Goal: Task Accomplishment & Management: Manage account settings

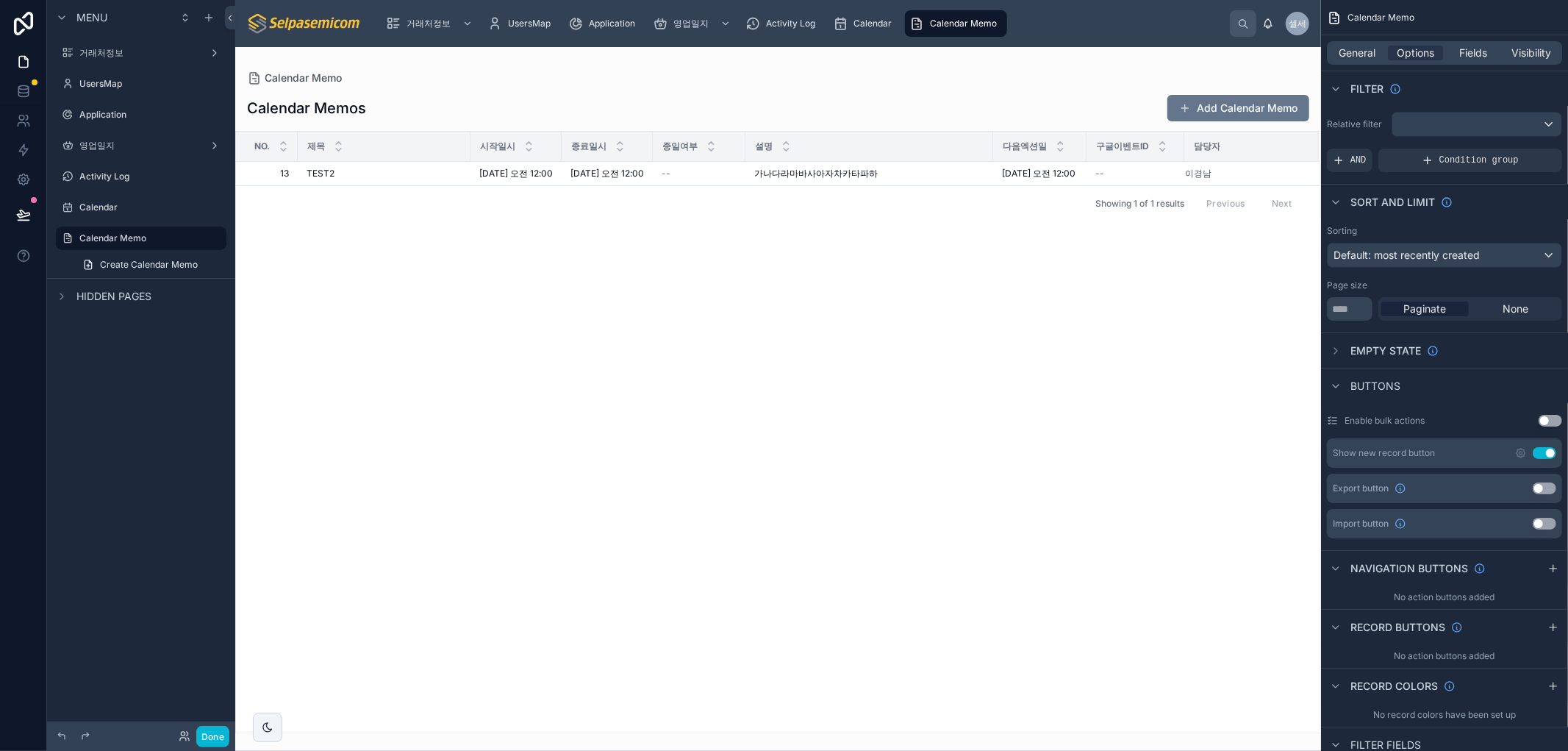
drag, startPoint x: 1024, startPoint y: 366, endPoint x: 1002, endPoint y: 361, distance: 22.6
click at [1017, 361] on div "No. 제목 시작일시 종료일시 종일여부 설명 다음엑션일 구글이벤트ID 담당자 13 13 TEST2 TEST2 [DATE] 오전 12:00 [D…" at bounding box center [778, 431] width 1085 height 601
click at [1001, 317] on div "No. 제목 시작일시 종료일시 종일여부 설명 다음엑션일 구글이벤트ID 담당자 13 13 TEST2 TEST2 [DATE] 오전 12:00 [D…" at bounding box center [778, 431] width 1085 height 601
click at [977, 351] on div "No. 제목 시작일시 종료일시 종일여부 설명 다음엑션일 구글이벤트ID 담당자 13 13 TEST2 TEST2 [DATE] 오전 12:00 [D…" at bounding box center [778, 431] width 1085 height 601
click at [1118, 381] on div "No. 제목 시작일시 종료일시 종일여부 설명 다음엑션일 구글이벤트ID 담당자 13 13 TEST2 TEST2 [DATE] 오전 12:00 [D…" at bounding box center [778, 431] width 1085 height 601
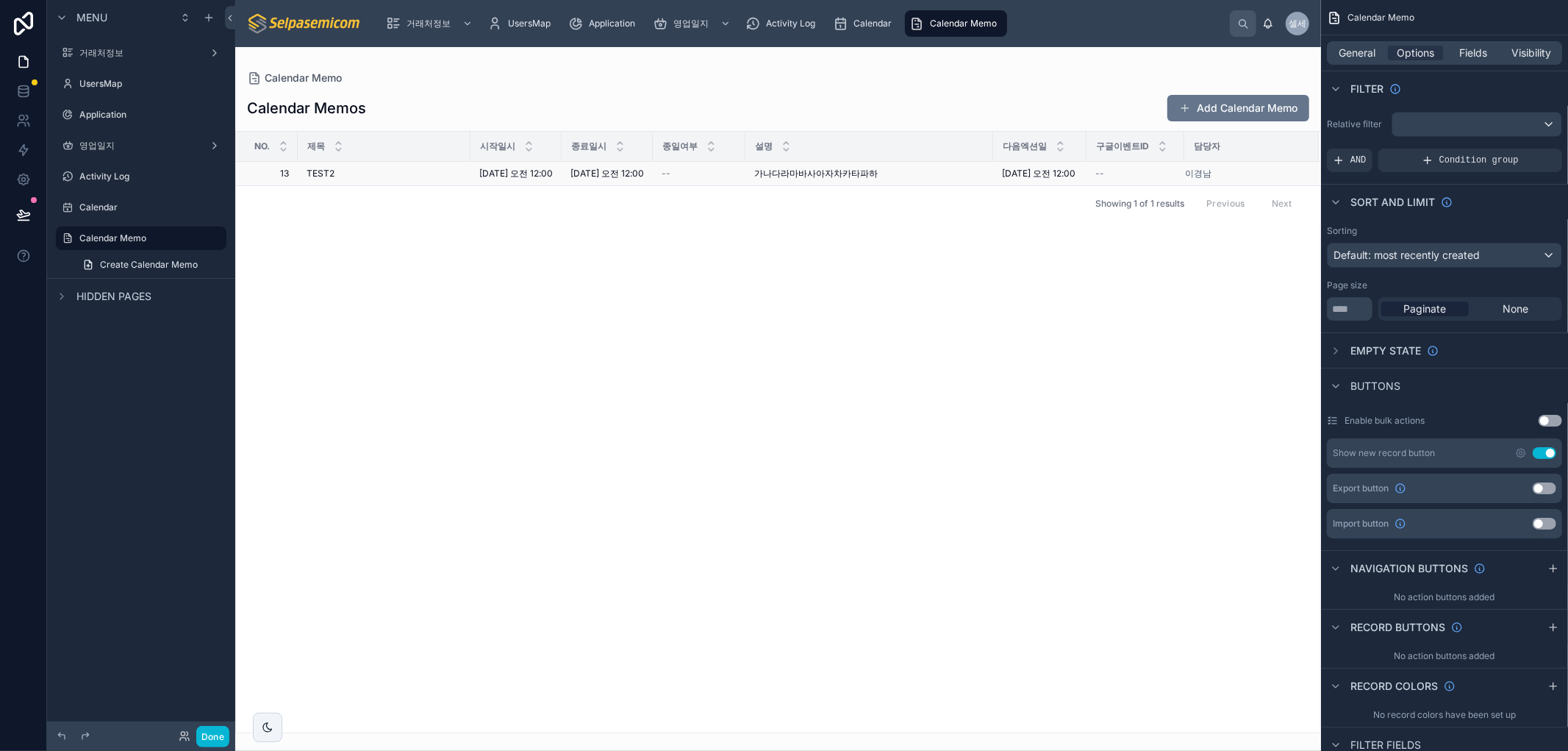
click at [1038, 172] on span "[DATE] 오전 12:00" at bounding box center [1039, 174] width 73 height 12
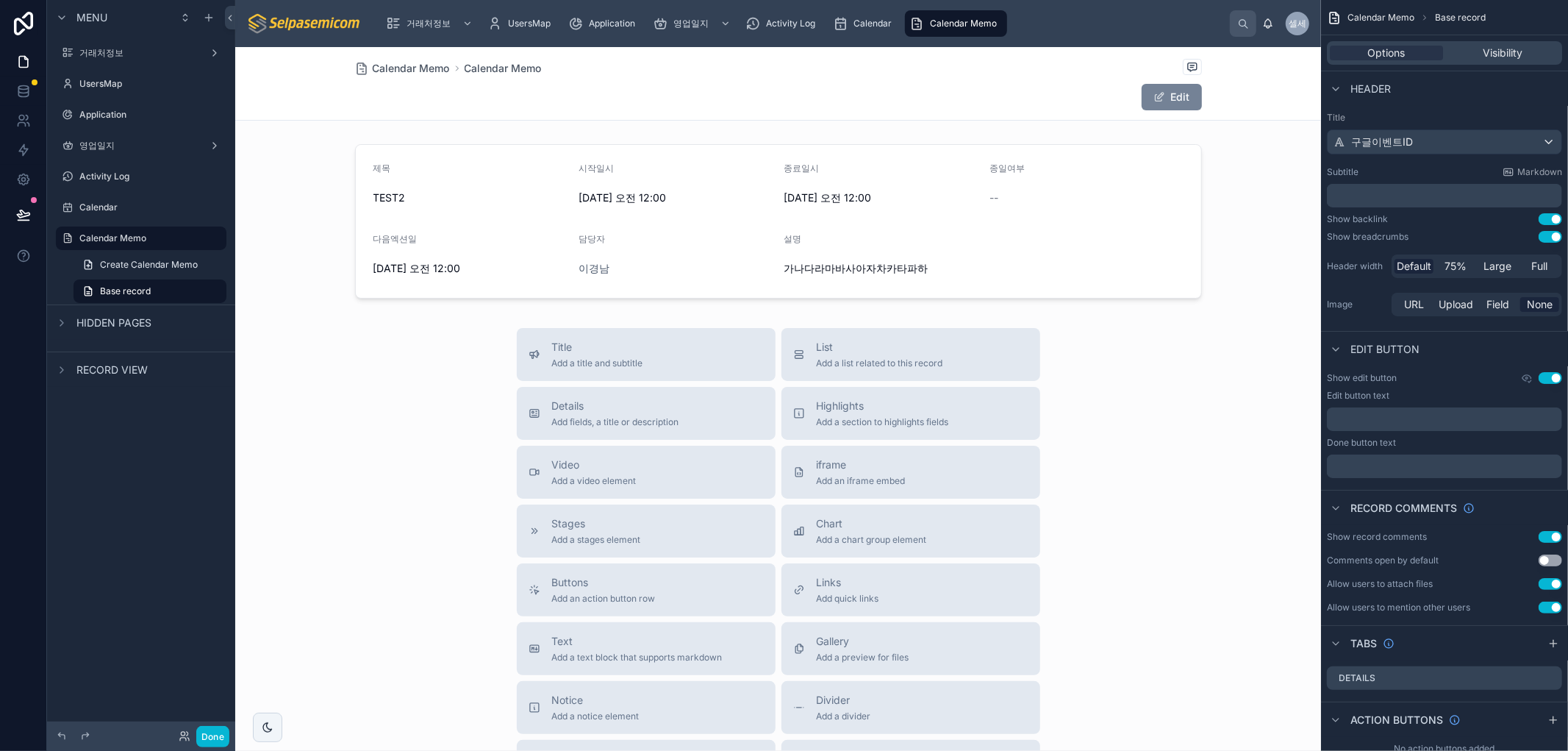
click at [1170, 97] on button "Edit" at bounding box center [1172, 97] width 60 height 26
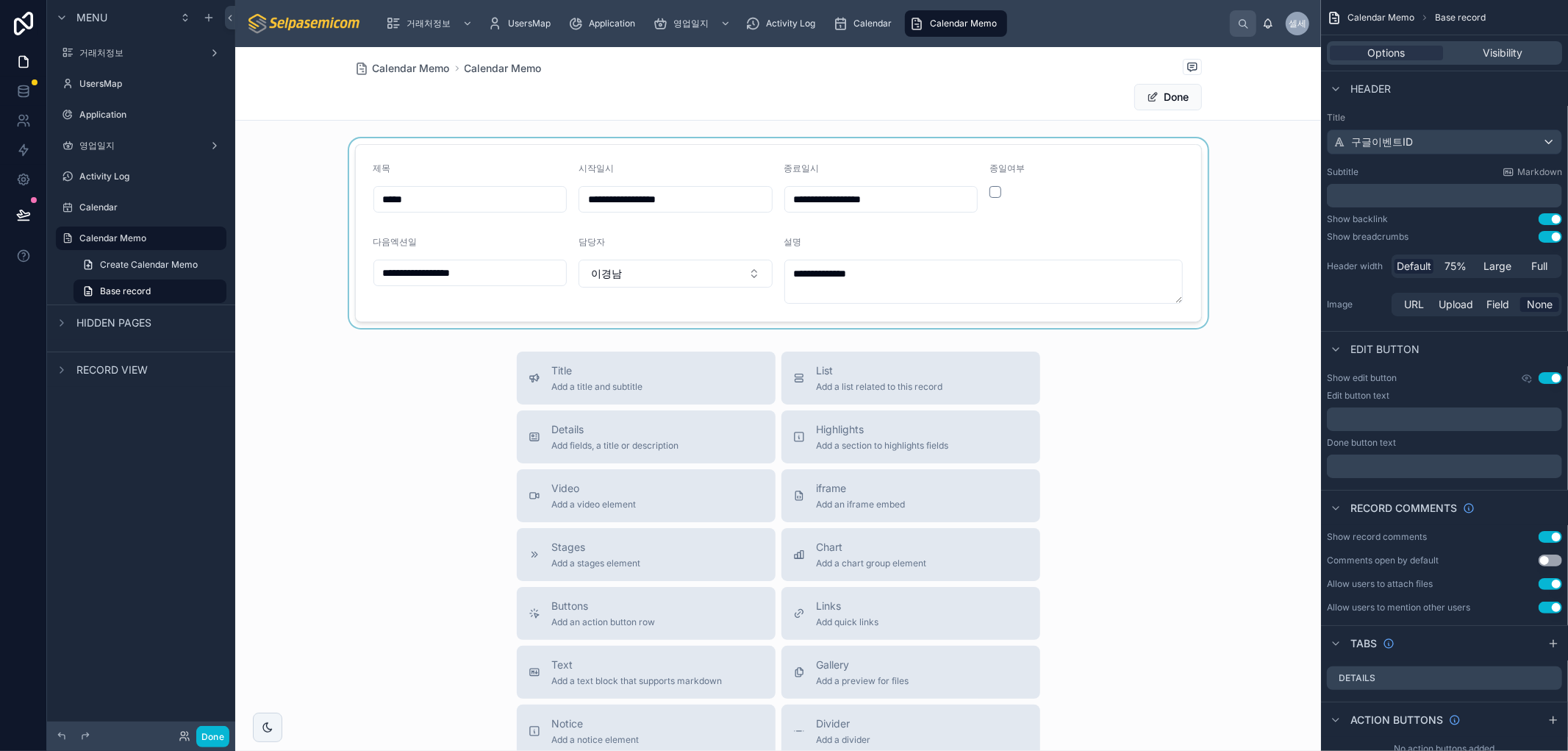
click at [968, 283] on div at bounding box center [778, 233] width 1086 height 190
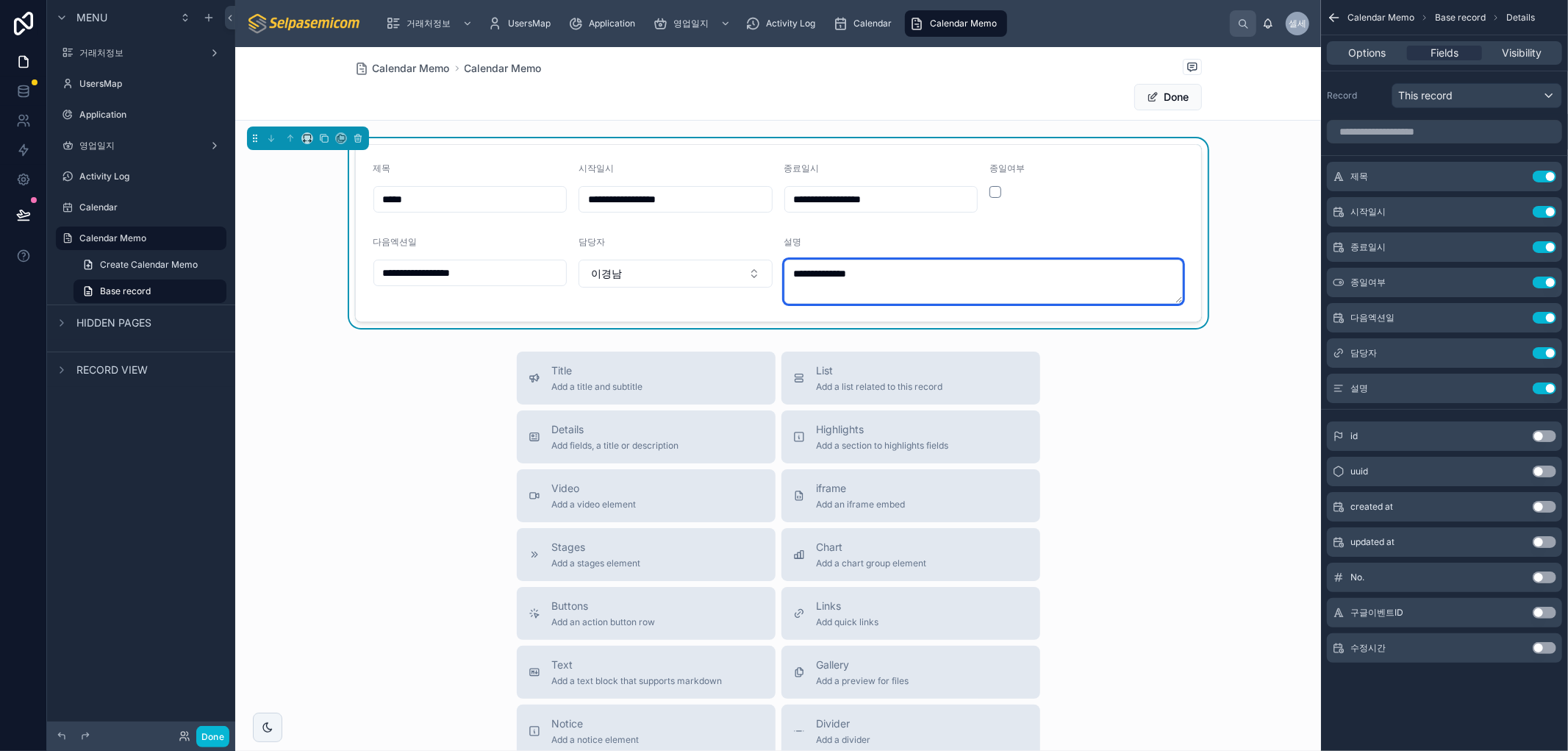
click at [971, 270] on textarea "**********" at bounding box center [984, 282] width 400 height 44
type textarea "**********"
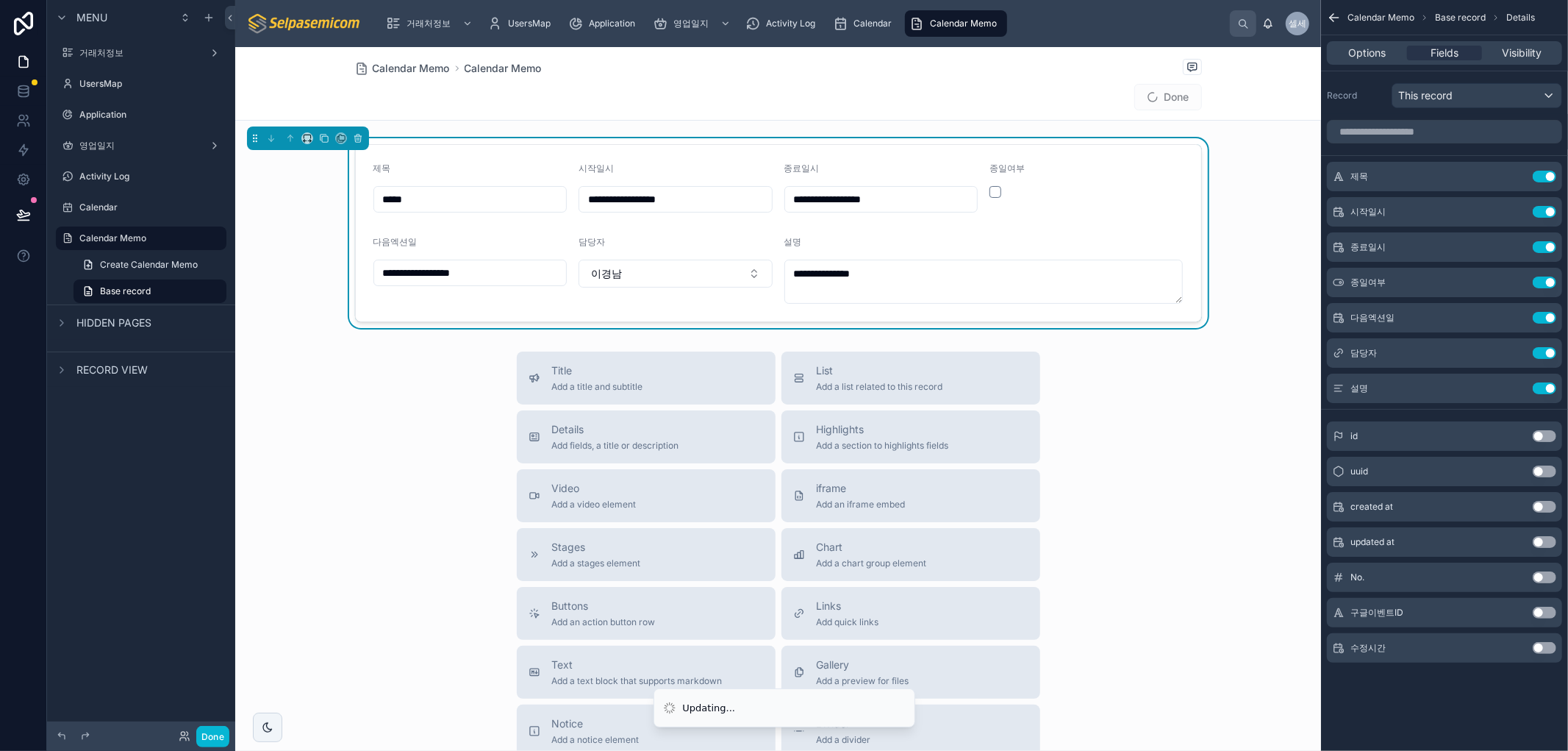
click at [1210, 472] on div "Title Add a title and subtitle List Add a list related to this record Details A…" at bounding box center [778, 613] width 1086 height 524
click at [428, 60] on div "Calendar Memo Calendar Memo" at bounding box center [778, 68] width 847 height 18
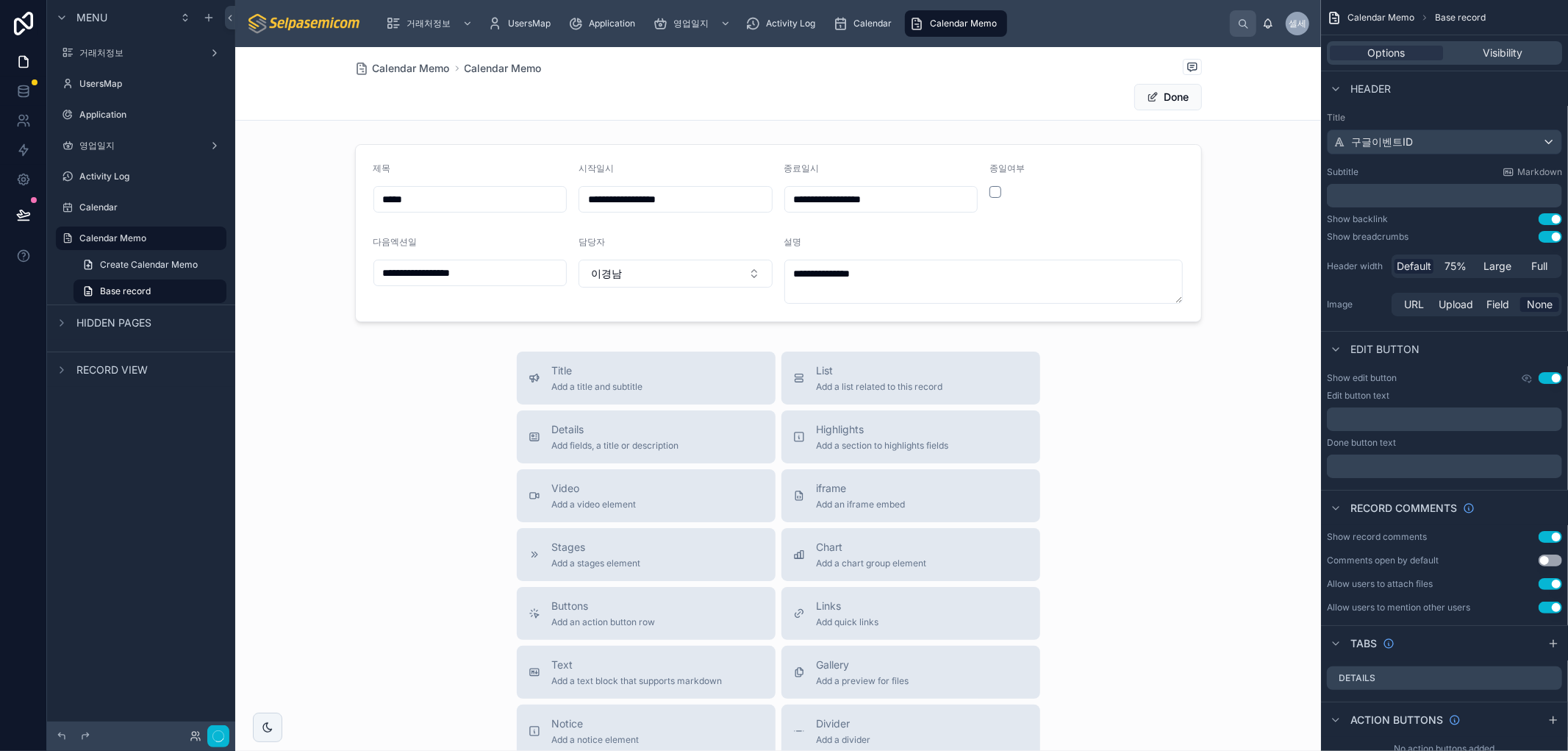
click at [428, 60] on div "Calendar Memo Calendar Memo" at bounding box center [778, 68] width 847 height 18
click at [429, 70] on span "Calendar Memo" at bounding box center [411, 68] width 77 height 14
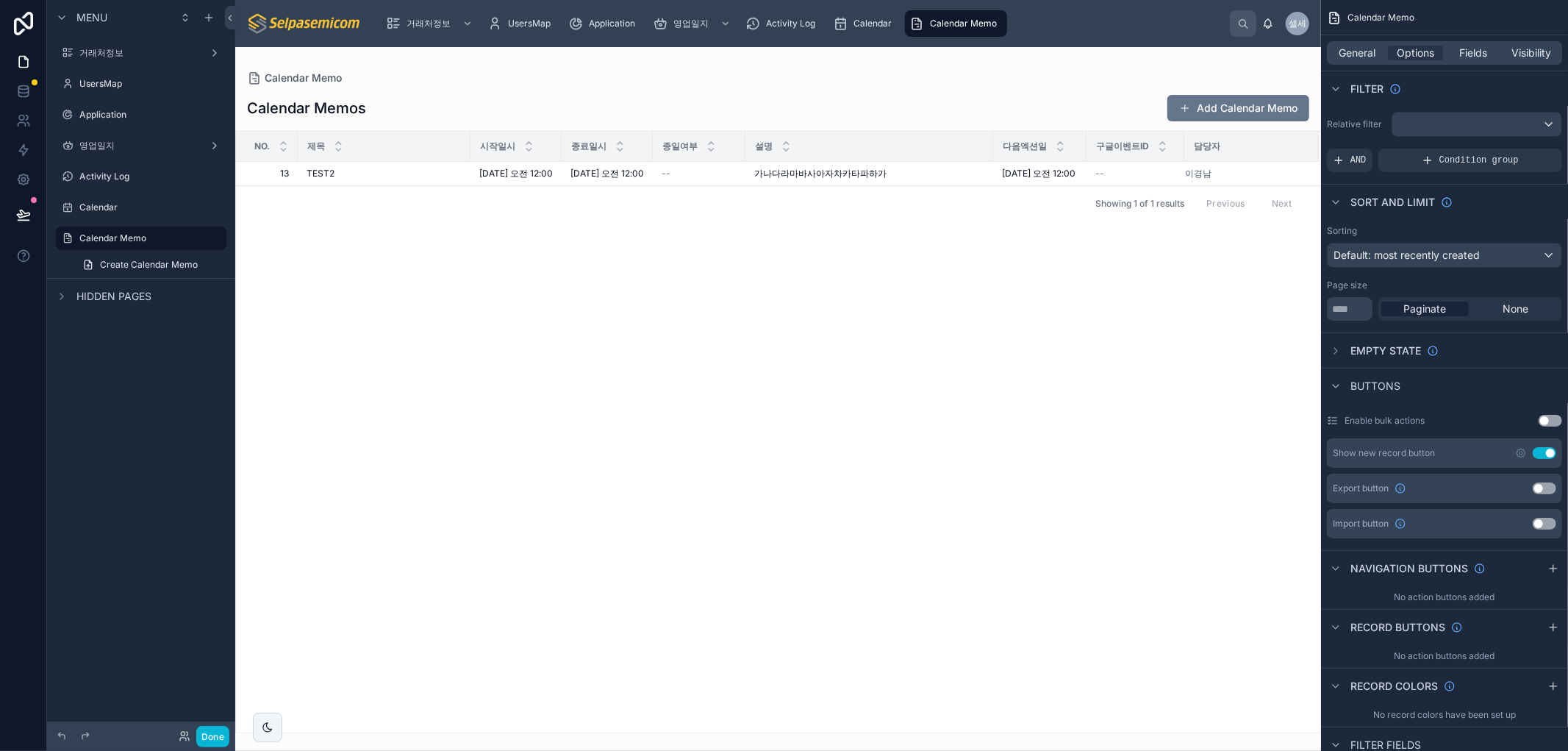
drag, startPoint x: 912, startPoint y: 251, endPoint x: 928, endPoint y: 252, distance: 16.0
click at [916, 252] on div "No. 제목 시작일시 종료일시 종일여부 설명 다음엑션일 구글이벤트ID 담당자 13 13 TEST2 TEST2 [DATE] 오전 12:00 [D…" at bounding box center [778, 431] width 1085 height 601
click at [854, 179] on span "가나다라마바사아자차카타파하가" at bounding box center [820, 174] width 132 height 12
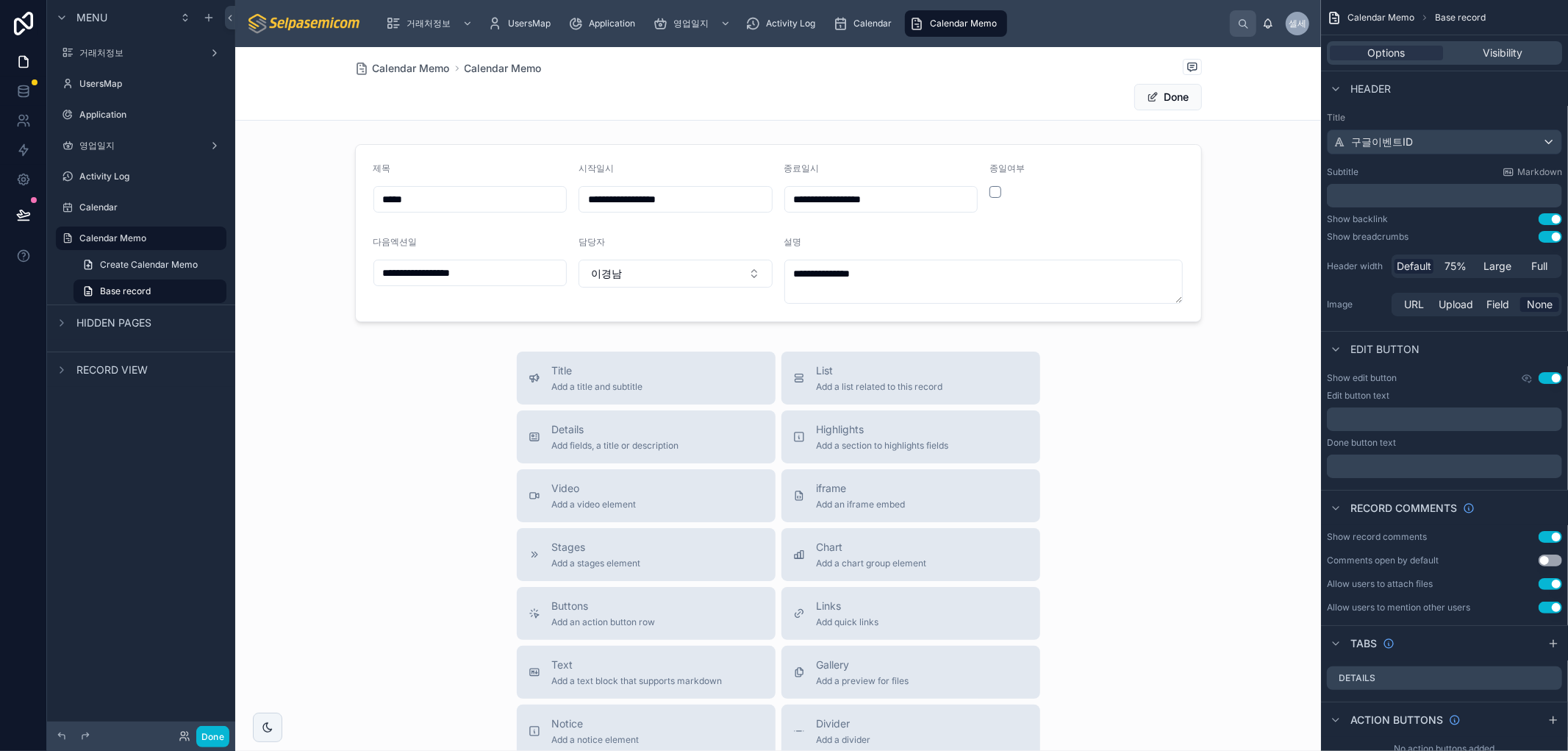
click at [1210, 460] on div "Title Add a title and subtitle List Add a list related to this record Details A…" at bounding box center [778, 613] width 1086 height 524
click at [1165, 111] on div "Done" at bounding box center [1147, 97] width 110 height 28
click at [1165, 94] on button "Done" at bounding box center [1168, 97] width 68 height 26
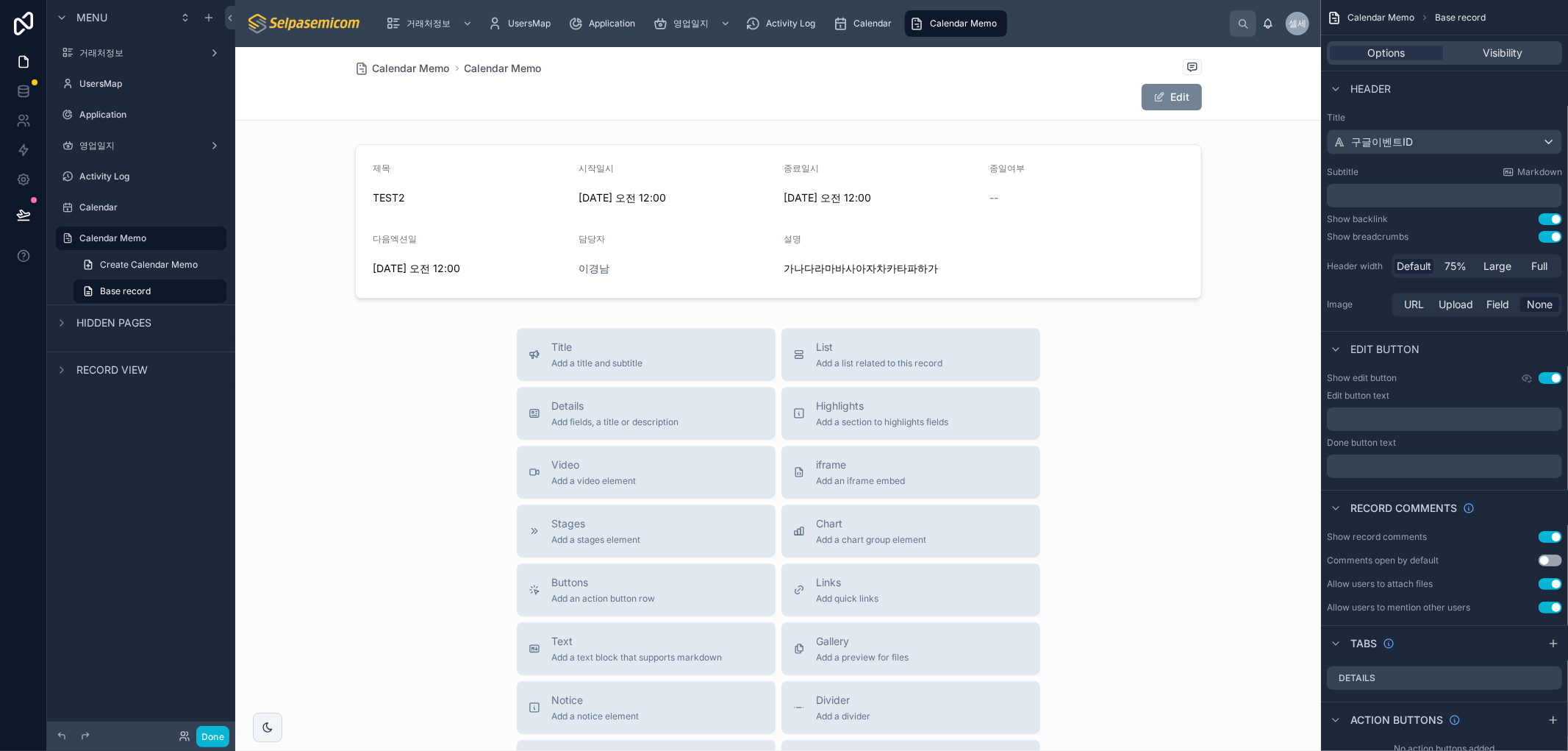
click at [1163, 93] on button "Edit" at bounding box center [1172, 97] width 60 height 26
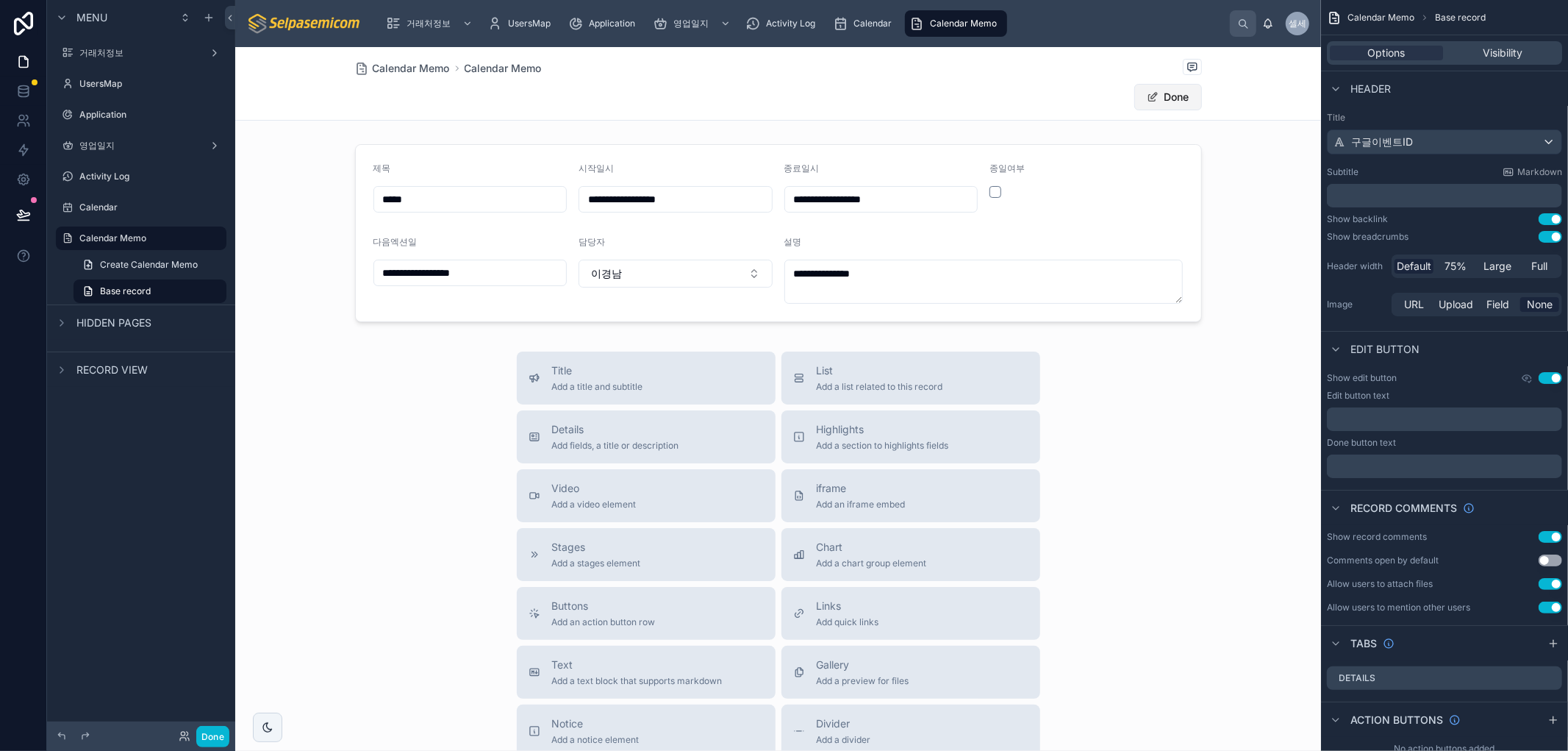
click at [1163, 93] on button "Done" at bounding box center [1168, 97] width 68 height 26
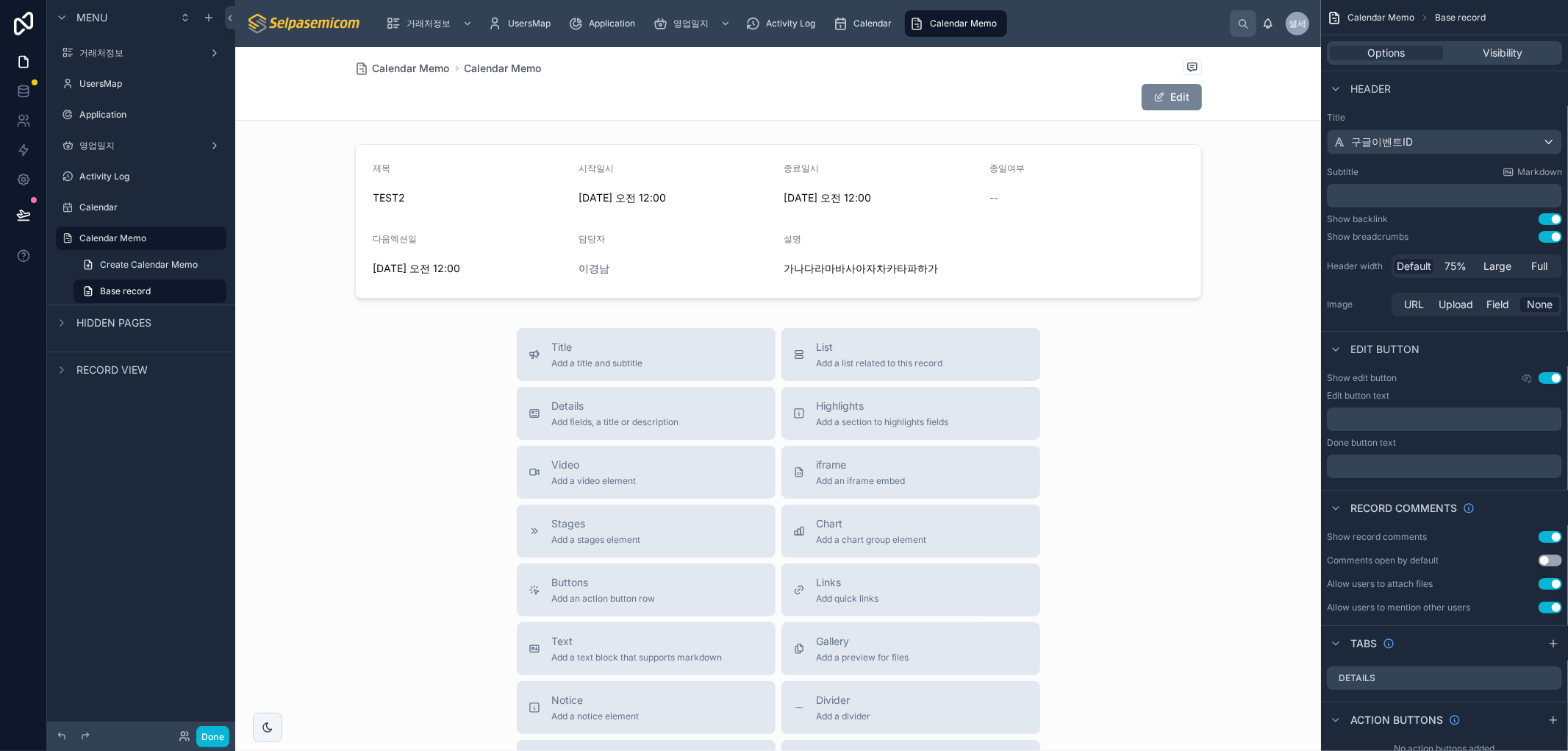
click at [1163, 93] on button "Edit" at bounding box center [1172, 97] width 60 height 26
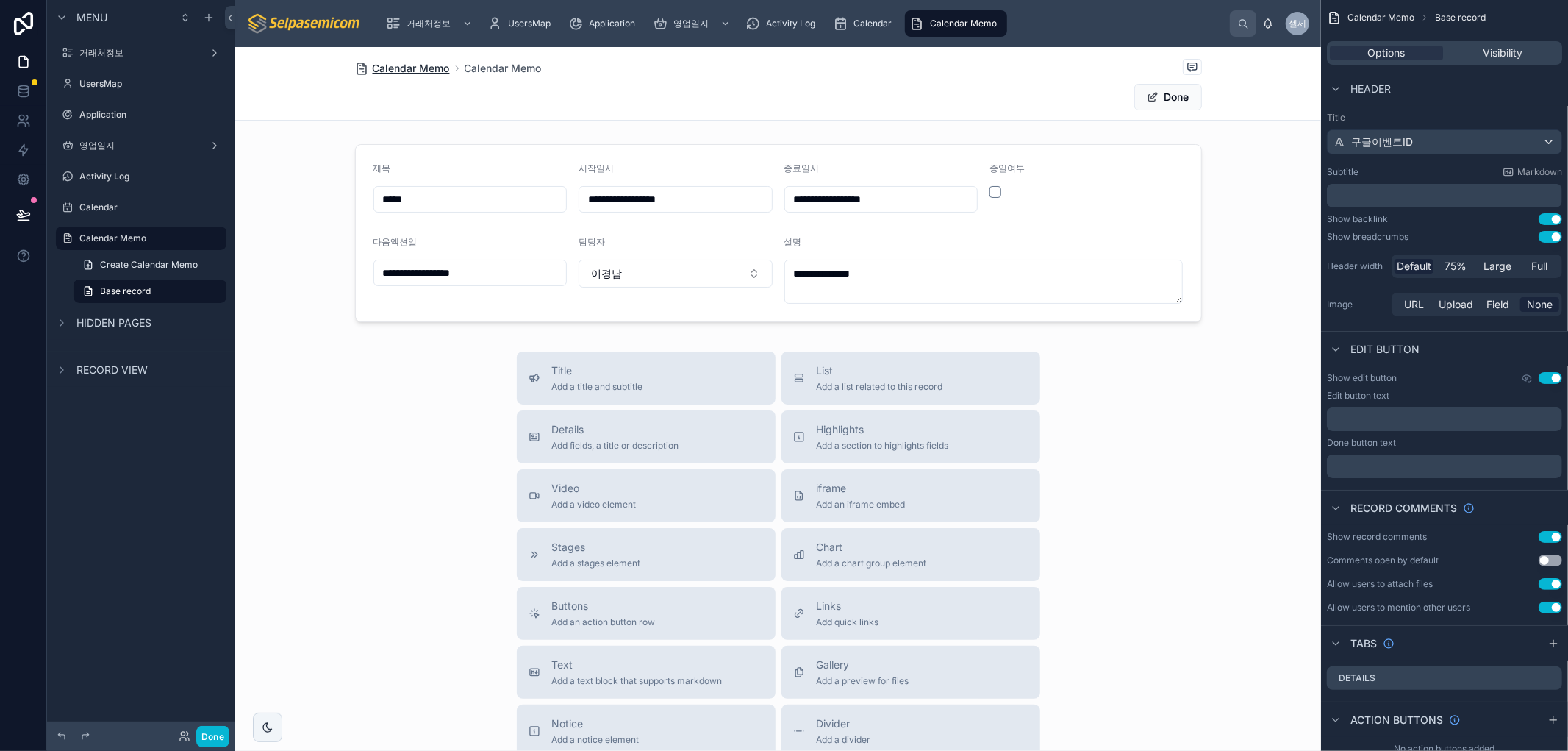
click at [418, 66] on span "Calendar Memo" at bounding box center [411, 68] width 77 height 14
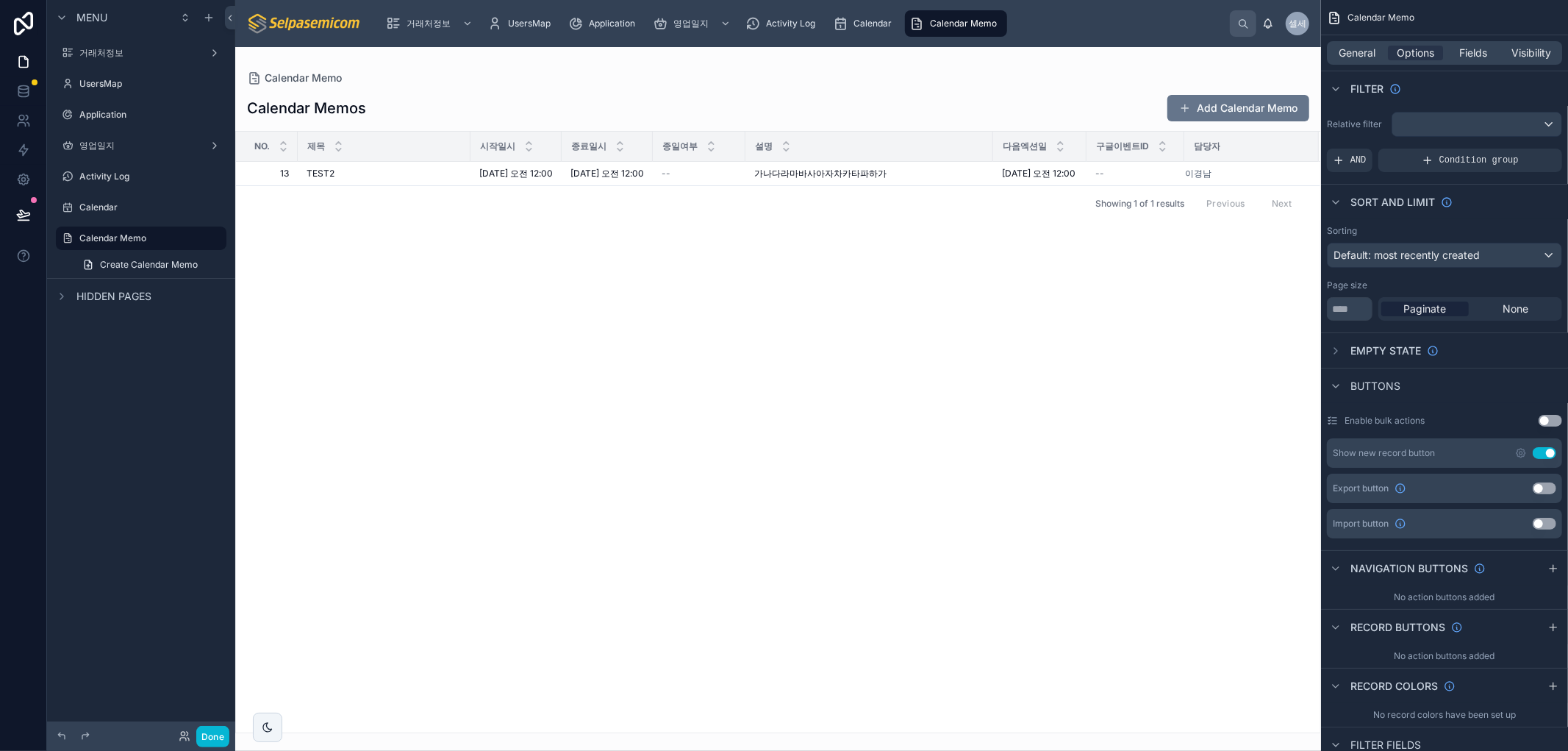
click at [637, 418] on div "No. 제목 시작일시 종료일시 종일여부 설명 다음엑션일 구글이벤트ID 담당자 13 13 TEST2 TEST2 [DATE] 오전 12:00 [D…" at bounding box center [778, 431] width 1085 height 601
click at [634, 413] on div "No. 제목 시작일시 종료일시 종일여부 설명 다음엑션일 구글이벤트ID 담당자 13 13 TEST2 TEST2 [DATE] 오전 12:00 [D…" at bounding box center [778, 431] width 1085 height 601
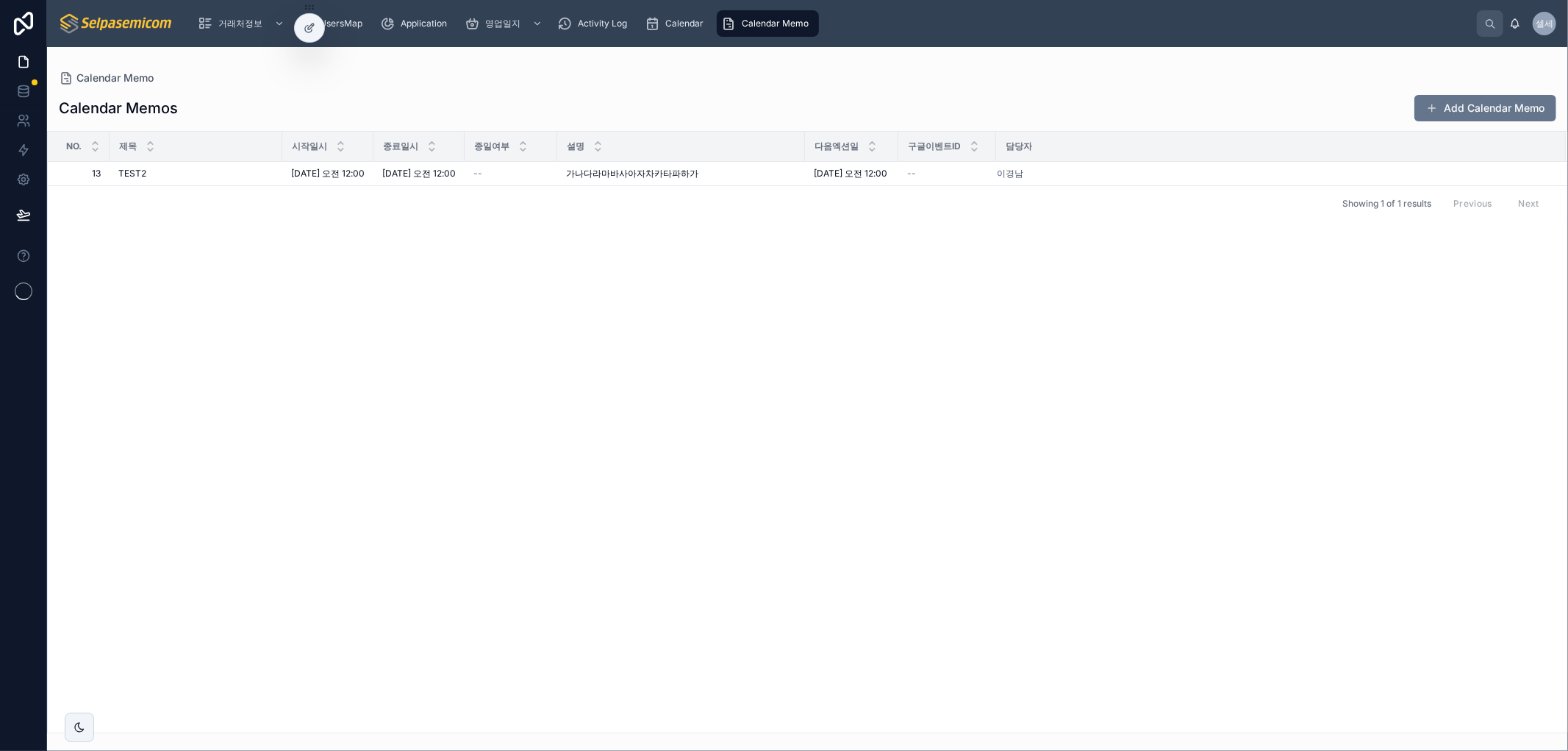
click at [865, 487] on div "No. 제목 시작일시 종료일시 종일여부 설명 다음엑션일 구글이벤트ID 담당자 13 13 TEST2 TEST2 [DATE] 오전 12:00 [D…" at bounding box center [807, 431] width 1520 height 601
drag, startPoint x: 1019, startPoint y: 197, endPoint x: 980, endPoint y: 188, distance: 40.0
click at [980, 188] on span "pseosec5g7tfs5va8moh7rfd88" at bounding box center [953, 179] width 92 height 23
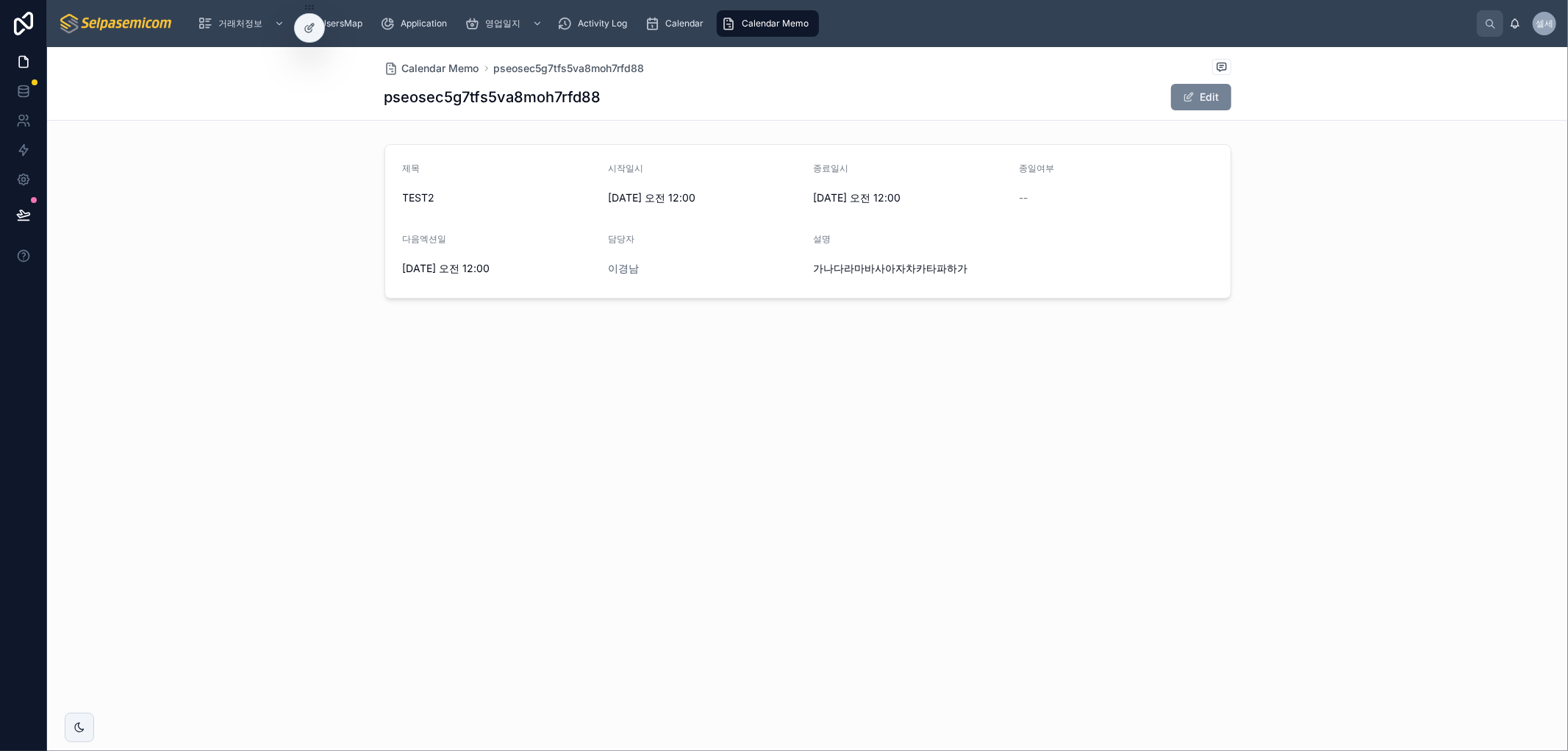
click at [1190, 98] on span at bounding box center [1189, 97] width 12 height 12
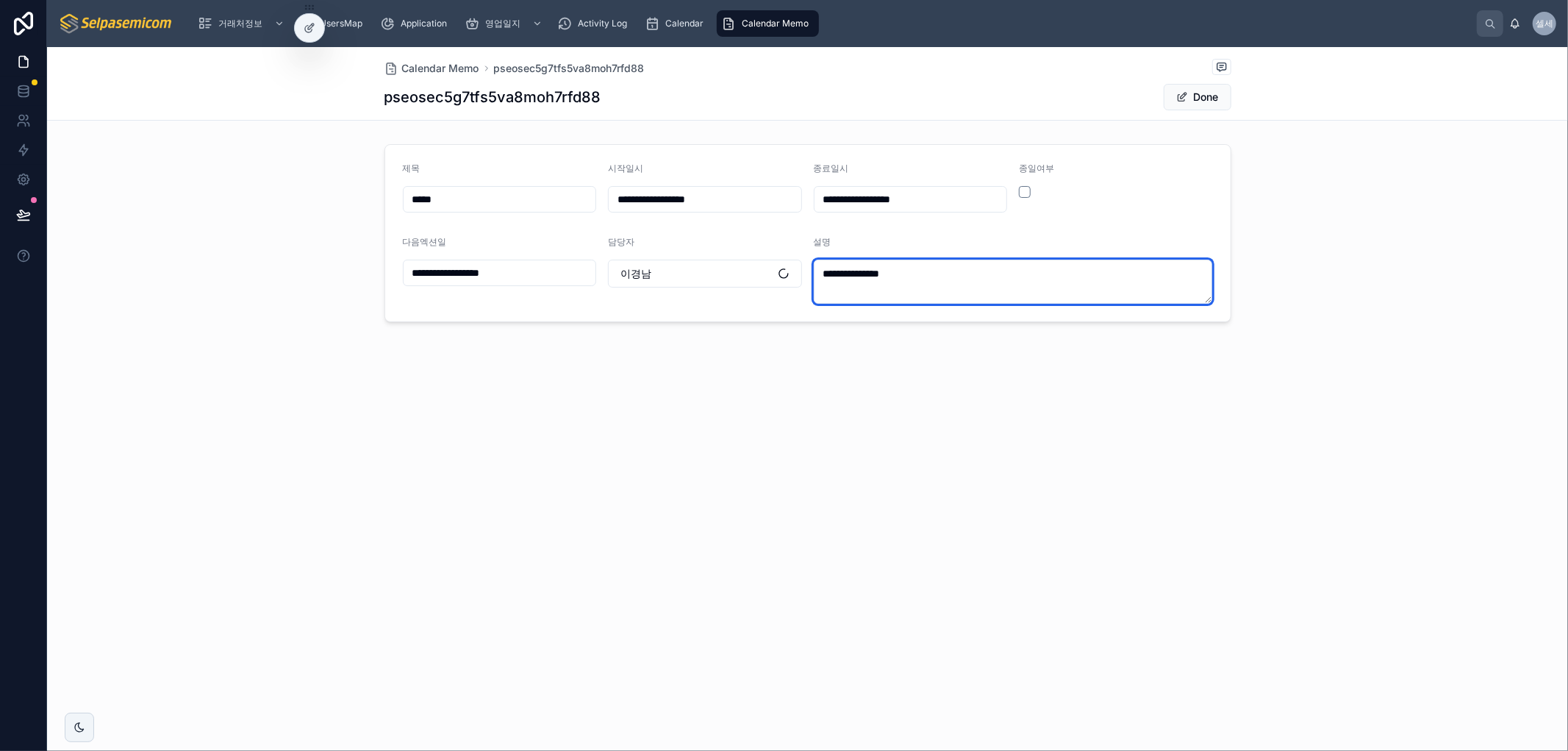
click at [949, 290] on textarea "**********" at bounding box center [1013, 282] width 400 height 44
drag, startPoint x: 1027, startPoint y: 274, endPoint x: 616, endPoint y: 277, distance: 411.0
click at [616, 277] on form "**********" at bounding box center [807, 233] width 845 height 177
type textarea "*****"
click at [756, 499] on div "**********" at bounding box center [807, 398] width 1521 height 703
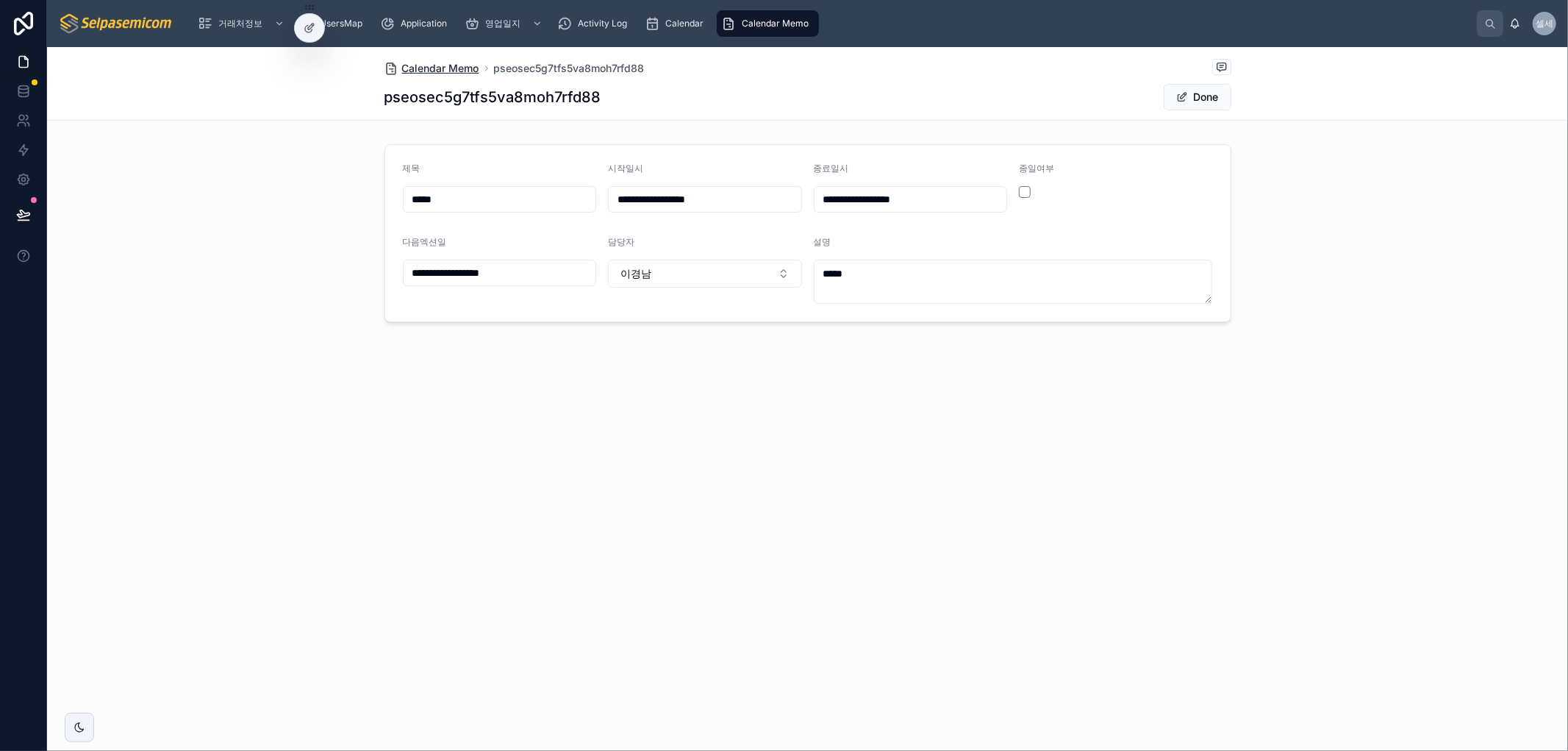
click at [434, 69] on span "Calendar Memo" at bounding box center [440, 68] width 77 height 14
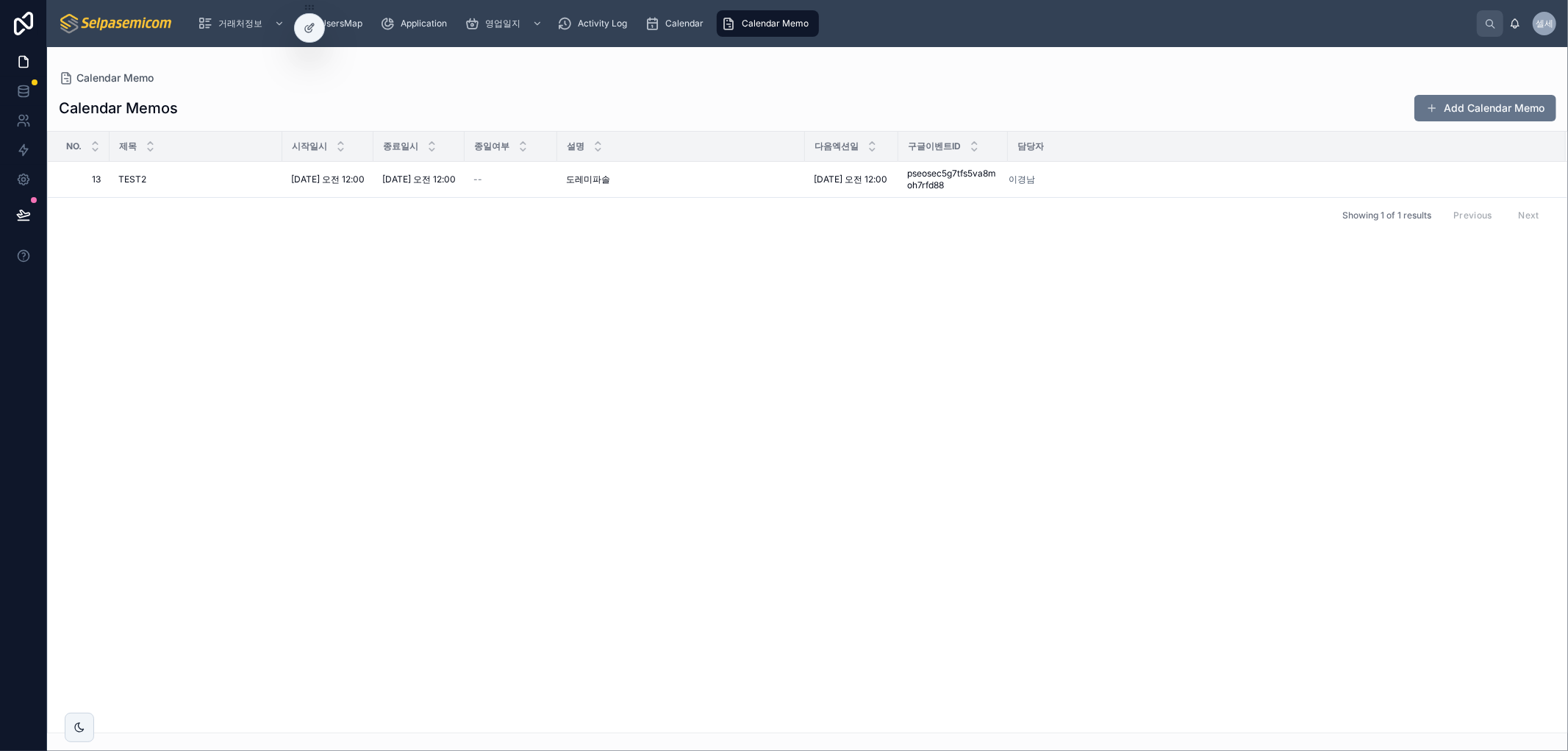
drag, startPoint x: 530, startPoint y: 282, endPoint x: 520, endPoint y: 308, distance: 27.9
click at [530, 283] on div "No. 제목 시작일시 종료일시 종일여부 설명 다음엑션일 구글이벤트ID 담당자 13 13 TEST2 TEST2 [DATE] 오전 12:00 [D…" at bounding box center [807, 431] width 1520 height 601
